Goal: Information Seeking & Learning: Learn about a topic

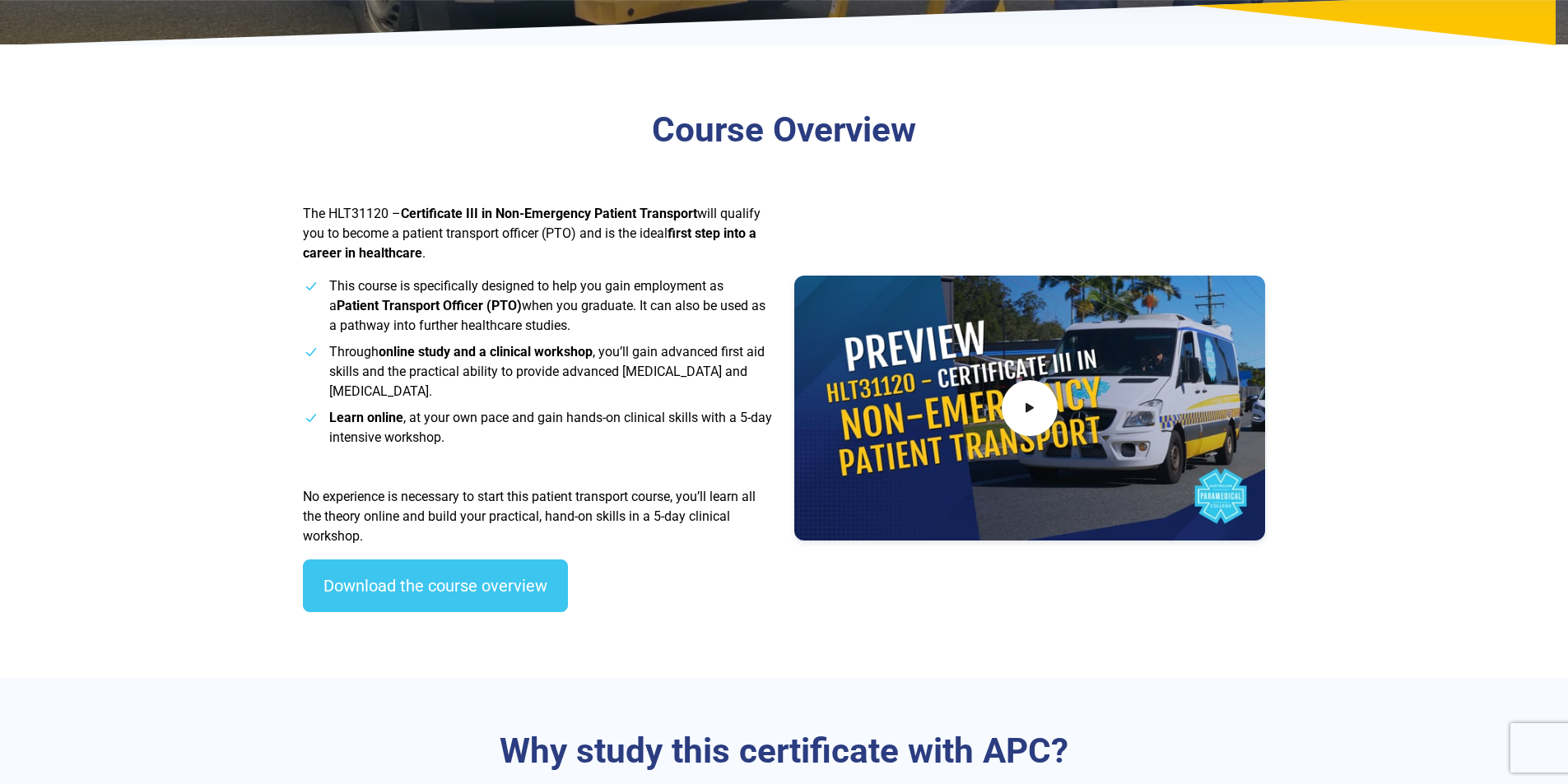
scroll to position [411, 0]
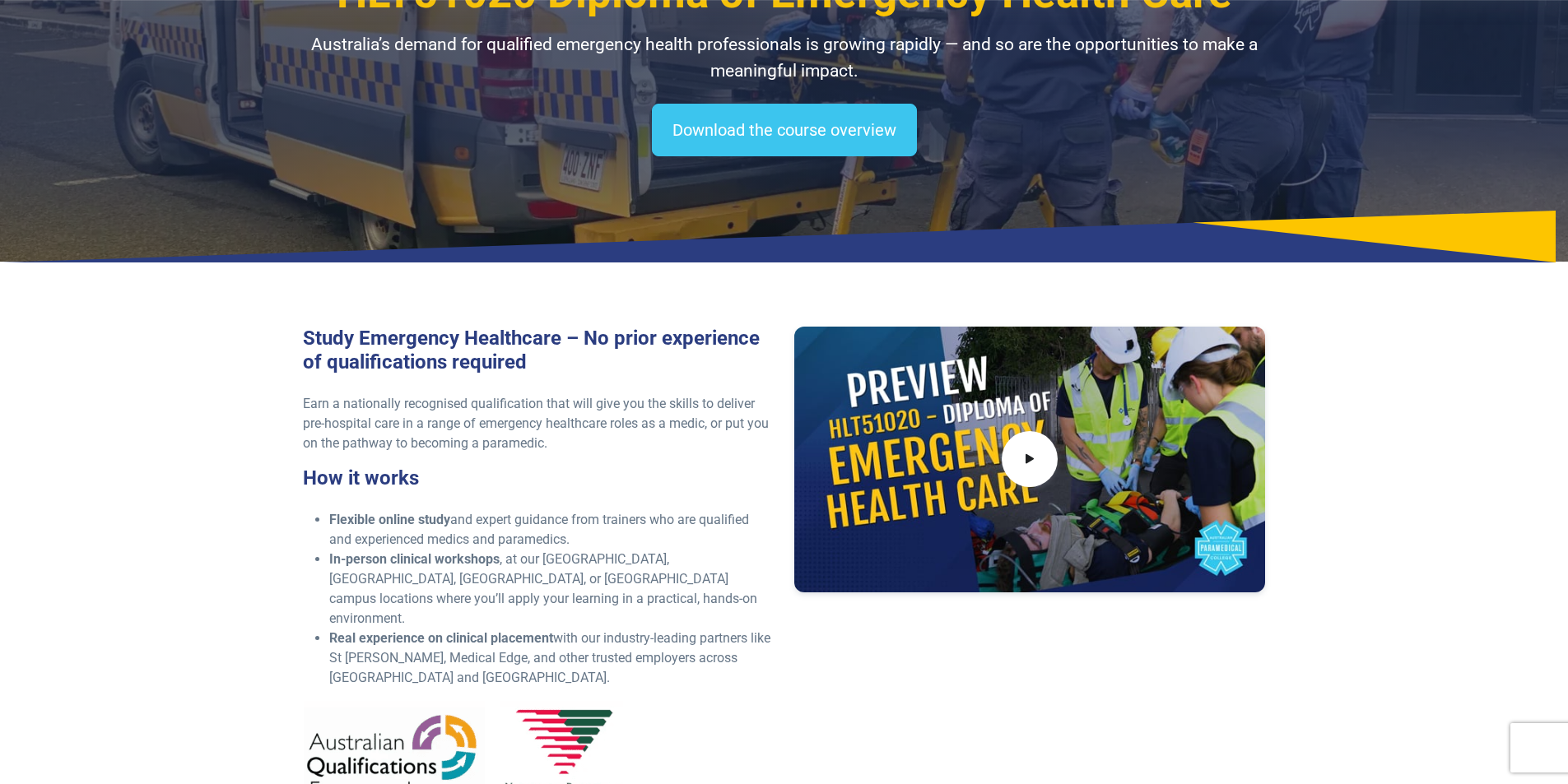
scroll to position [329, 0]
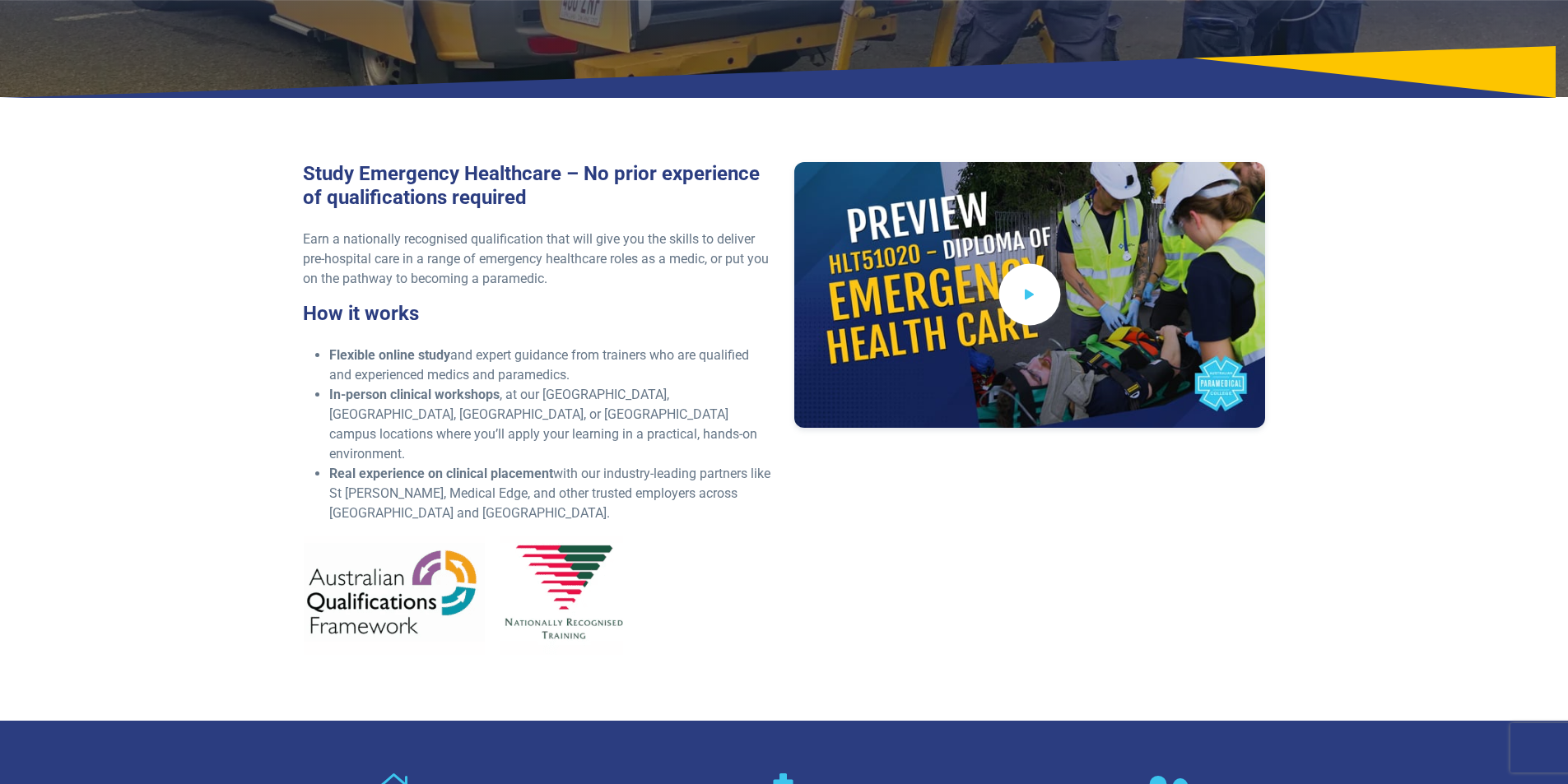
click at [1029, 283] on icon at bounding box center [1030, 295] width 18 height 27
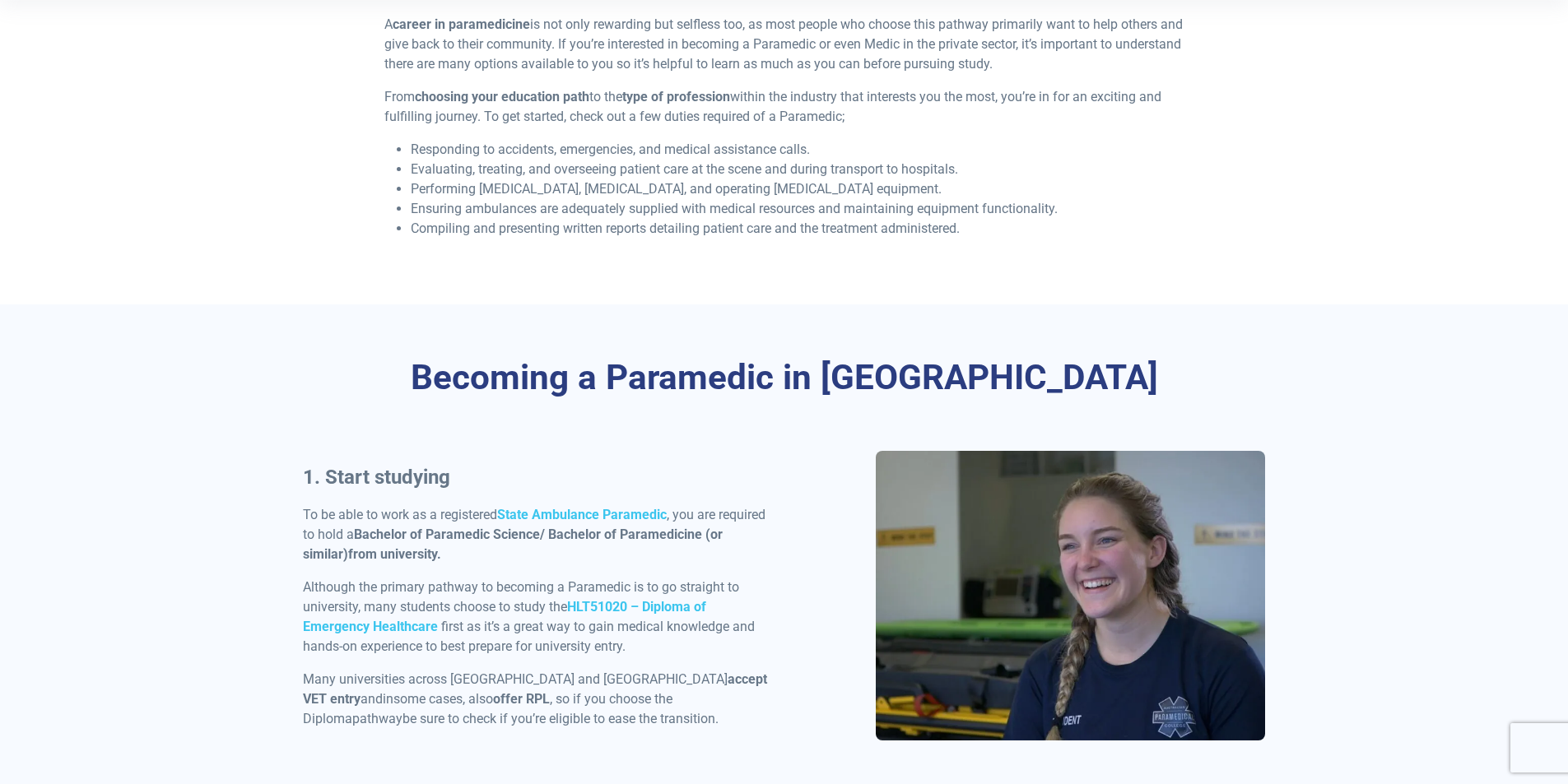
scroll to position [494, 0]
click at [584, 509] on strong "State Ambulance Paramedic" at bounding box center [582, 514] width 170 height 15
drag, startPoint x: 355, startPoint y: 532, endPoint x: 610, endPoint y: 540, distance: 255.1
click at [610, 540] on p "To be able to work as a registered State Ambulance Paramedic , you are required…" at bounding box center [538, 533] width 472 height 59
click at [574, 566] on div "1. Start studying To be able to work as a registered State Ambulance Paramedic …" at bounding box center [538, 601] width 491 height 280
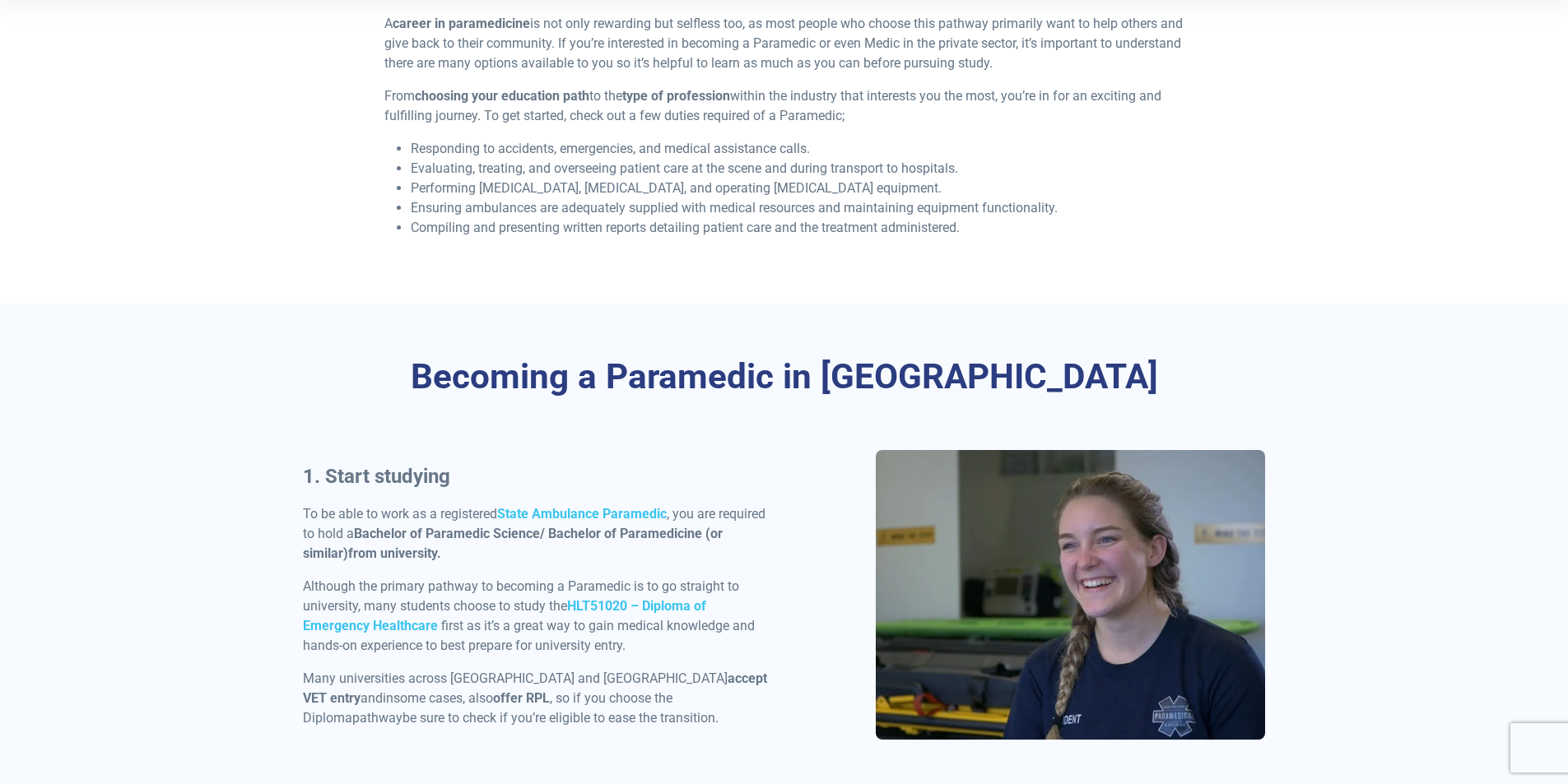
drag, startPoint x: 702, startPoint y: 534, endPoint x: 358, endPoint y: 527, distance: 344.1
click at [358, 527] on strong "Bachelor of Paramedic Science/ Bachelor of Paramedicine (or similar)" at bounding box center [512, 543] width 420 height 36
click at [536, 534] on strong "Bachelor of Paramedic Science/ Bachelor of Paramedicine (or similar)" at bounding box center [512, 543] width 420 height 36
drag, startPoint x: 541, startPoint y: 535, endPoint x: 358, endPoint y: 532, distance: 183.0
click at [358, 532] on strong "Bachelor of Paramedic Science/ Bachelor of Paramedicine (or similar)" at bounding box center [512, 543] width 420 height 36
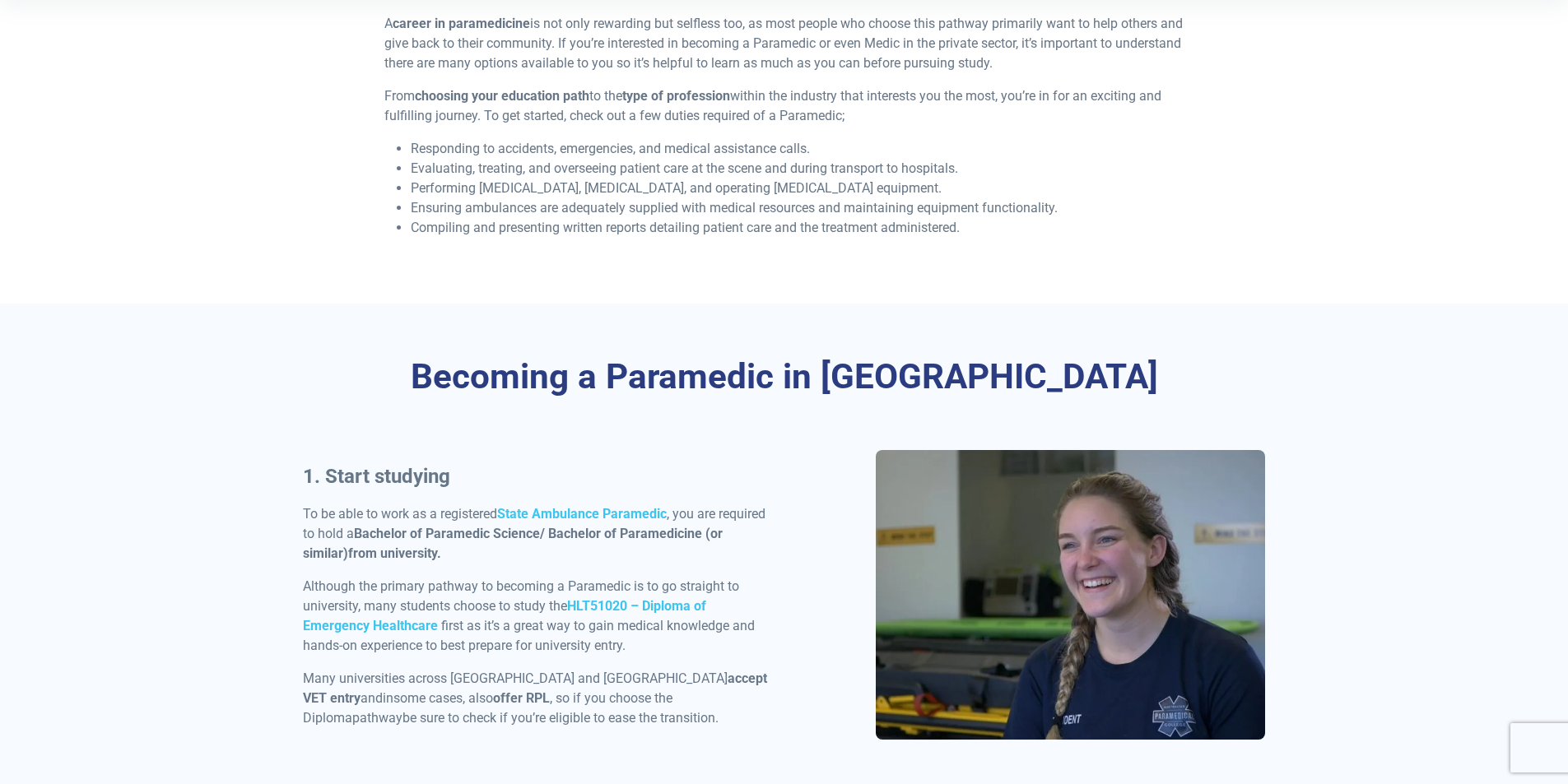
click at [441, 560] on p "To be able to work as a registered State Ambulance Paramedic , you are required…" at bounding box center [538, 533] width 472 height 59
drag, startPoint x: 489, startPoint y: 531, endPoint x: 355, endPoint y: 528, distance: 134.0
click at [355, 528] on p "To be able to work as a registered State Ambulance Paramedic , you are required…" at bounding box center [538, 533] width 472 height 59
